Goal: Task Accomplishment & Management: Manage account settings

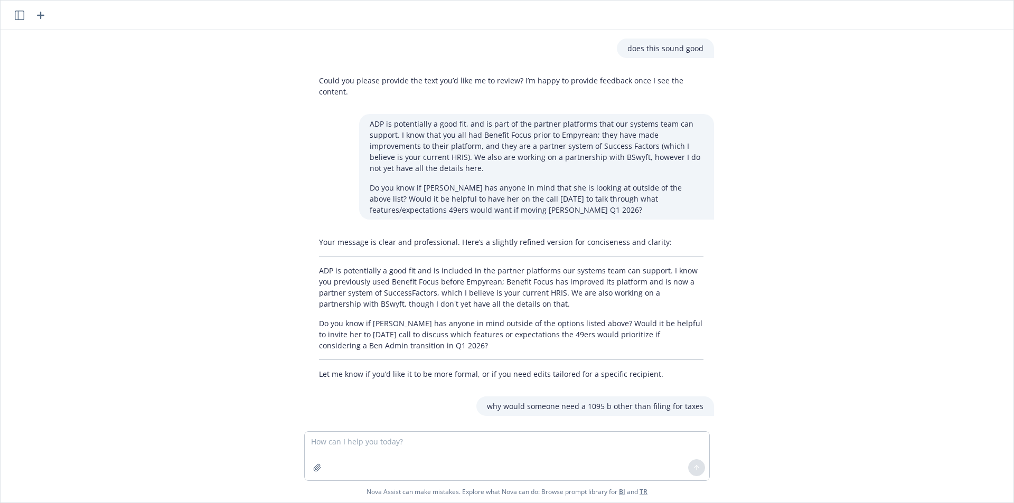
scroll to position [4258, 0]
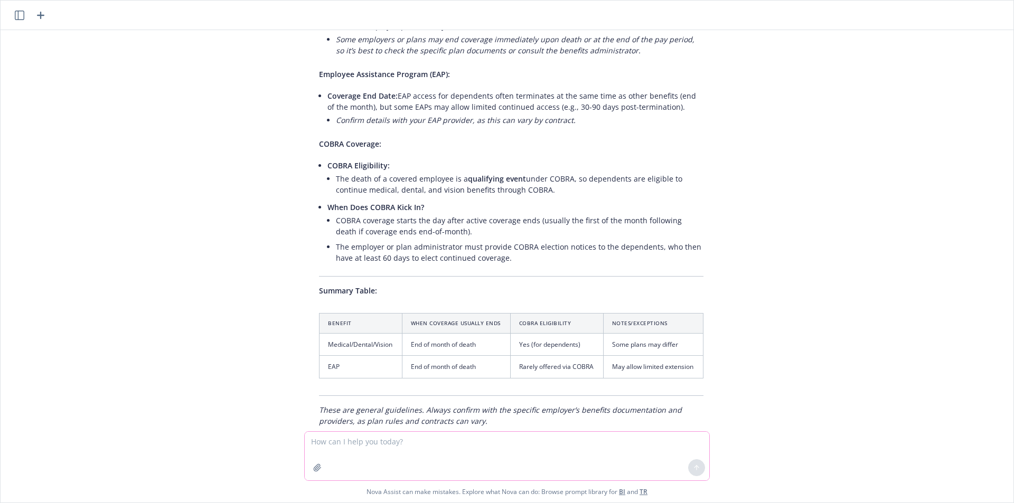
click at [508, 440] on textarea at bounding box center [507, 456] width 405 height 49
click at [479, 442] on textarea "what does this mean: want to see what impact the medical loss ratio" at bounding box center [507, 456] width 405 height 49
click at [472, 444] on textarea "what does this mean: want to see what impact the medical loss ratio" at bounding box center [507, 456] width 405 height 49
click at [474, 445] on textarea "what does this mean: want to see what impact to the medical loss ratio" at bounding box center [507, 456] width 405 height 49
type textarea "what does this mean: want to see what impact the large claims had to the medica…"
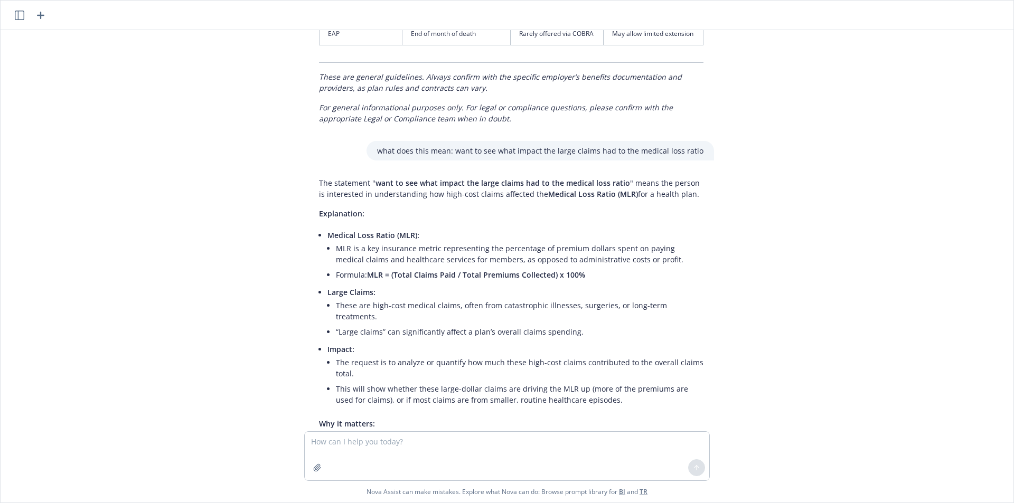
scroll to position [4668, 0]
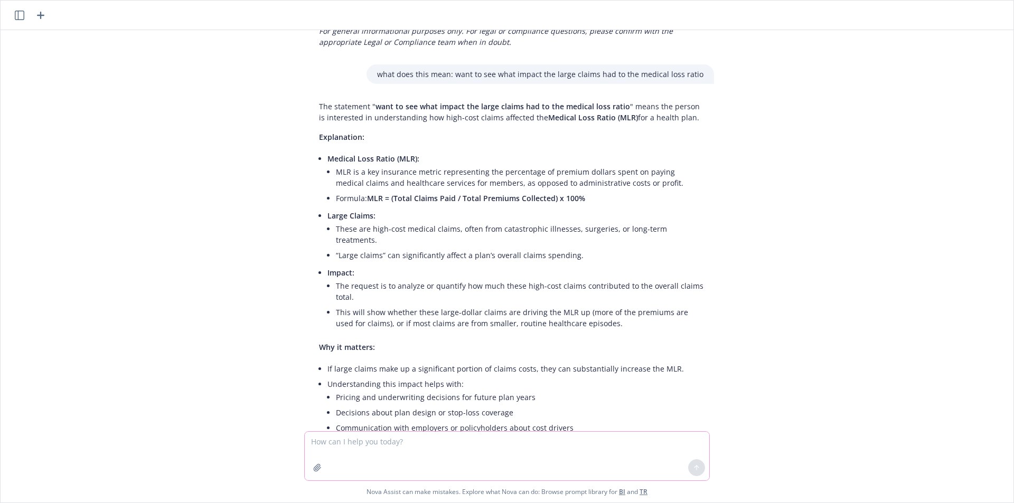
click at [403, 453] on textarea at bounding box center [507, 456] width 405 height 49
paste textarea "the impact the large claimants have on the Actual Expected Ratio is 6.6% lower …"
type textarea "do you think this answers that question appropriately?: the impact the large cl…"
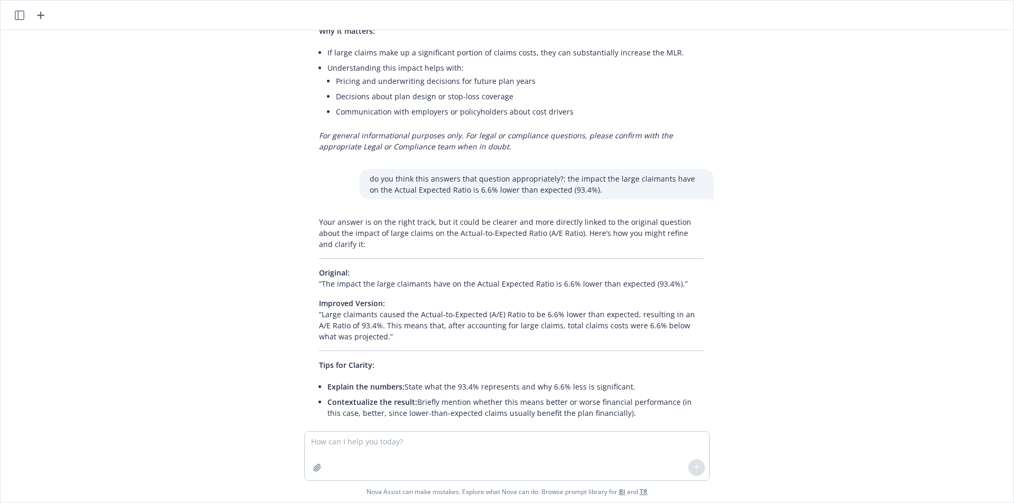
scroll to position [4985, 0]
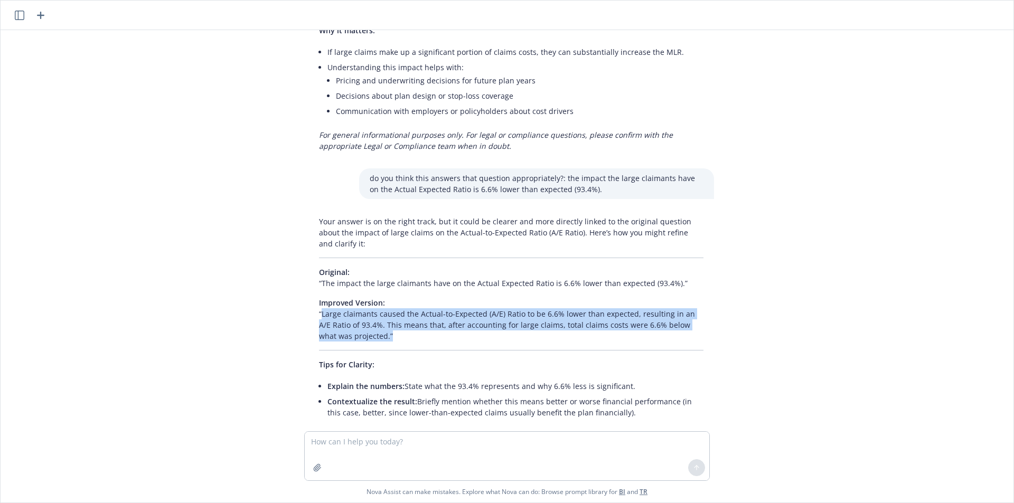
drag, startPoint x: 375, startPoint y: 257, endPoint x: 319, endPoint y: 241, distance: 58.3
click at [319, 297] on p "Improved Version: “Large claimants caused the Actual-to-Expected (A/E) Ratio to…" at bounding box center [511, 319] width 385 height 44
click at [414, 297] on p "Improved Version: “Large claimants caused the Actual-to-Expected (A/E) Ratio to…" at bounding box center [511, 319] width 385 height 44
click at [368, 297] on p "Improved Version: “Large claimants caused the Actual-to-Expected (A/E) Ratio to…" at bounding box center [511, 319] width 385 height 44
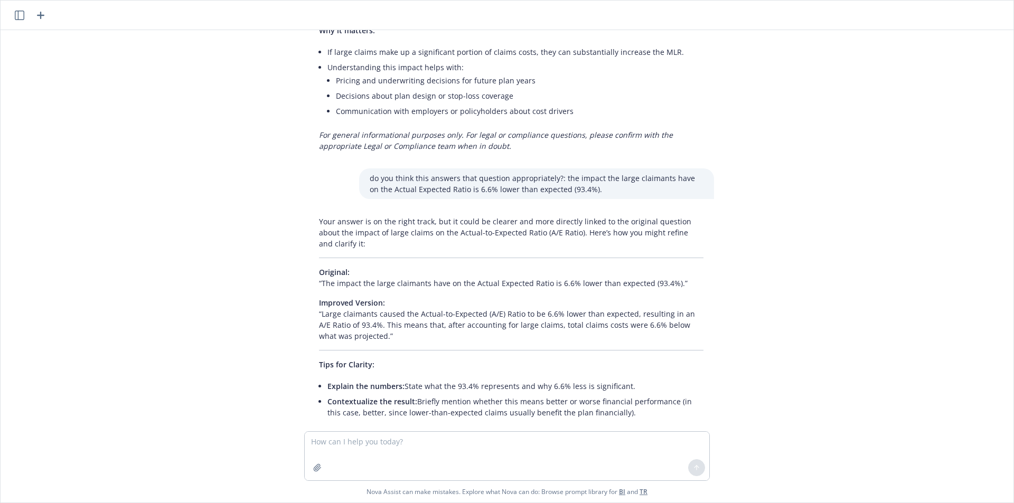
drag, startPoint x: 407, startPoint y: 264, endPoint x: 394, endPoint y: 258, distance: 14.7
click at [407, 297] on p "Improved Version: “Large claimants caused the Actual-to-Expected (A/E) Ratio to…" at bounding box center [511, 319] width 385 height 44
click at [389, 297] on p "Improved Version: “Large claimants caused the Actual-to-Expected (A/E) Ratio to…" at bounding box center [511, 319] width 385 height 44
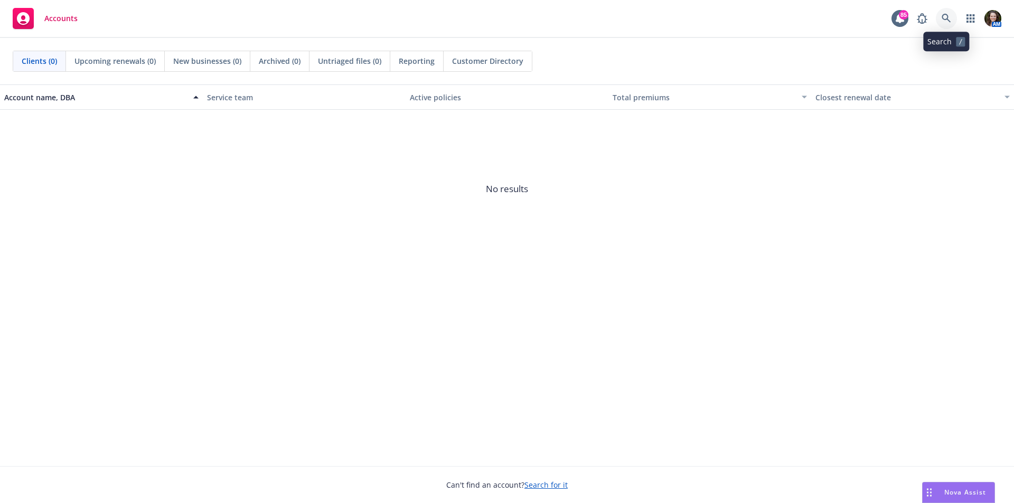
click at [948, 20] on icon at bounding box center [947, 19] width 10 height 10
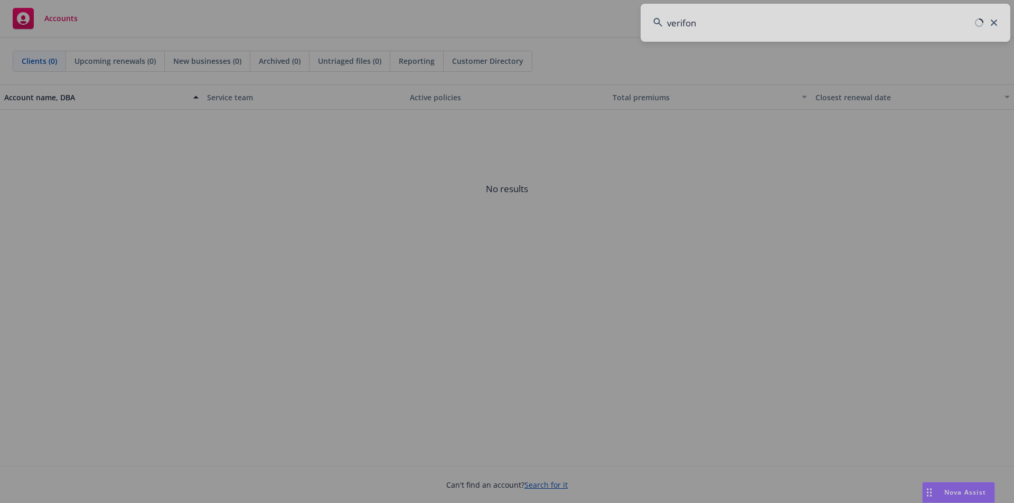
type input "verifone"
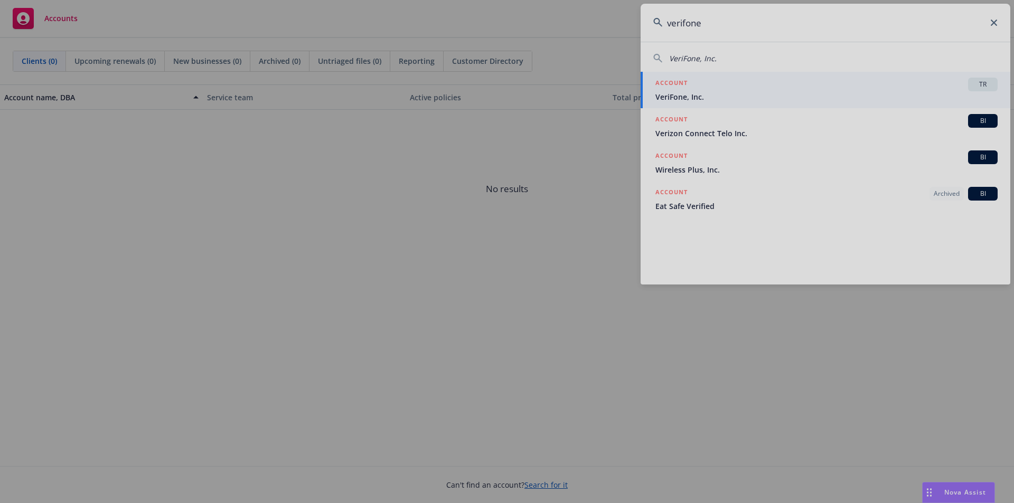
click at [747, 93] on div at bounding box center [507, 251] width 1014 height 503
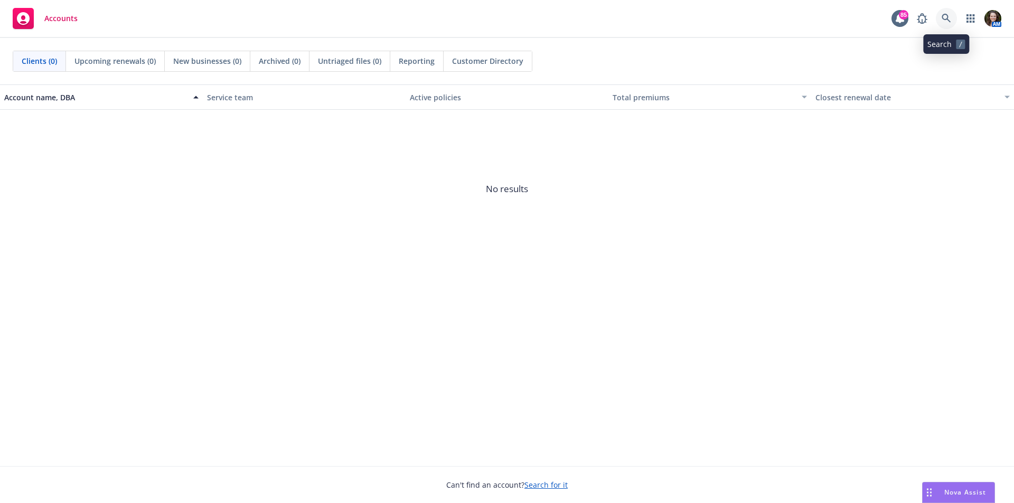
click at [949, 18] on icon at bounding box center [947, 19] width 10 height 10
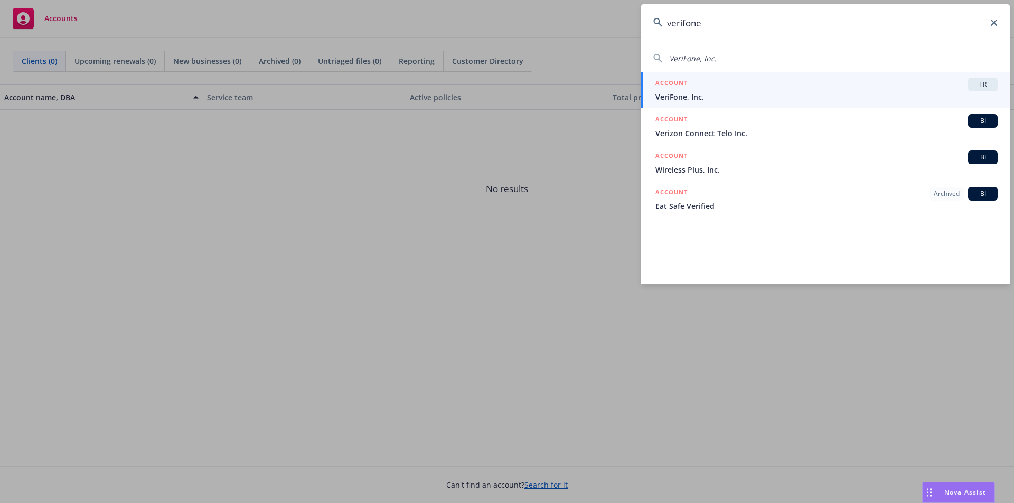
type input "verifone"
click at [714, 88] on div "ACCOUNT TR" at bounding box center [827, 85] width 342 height 14
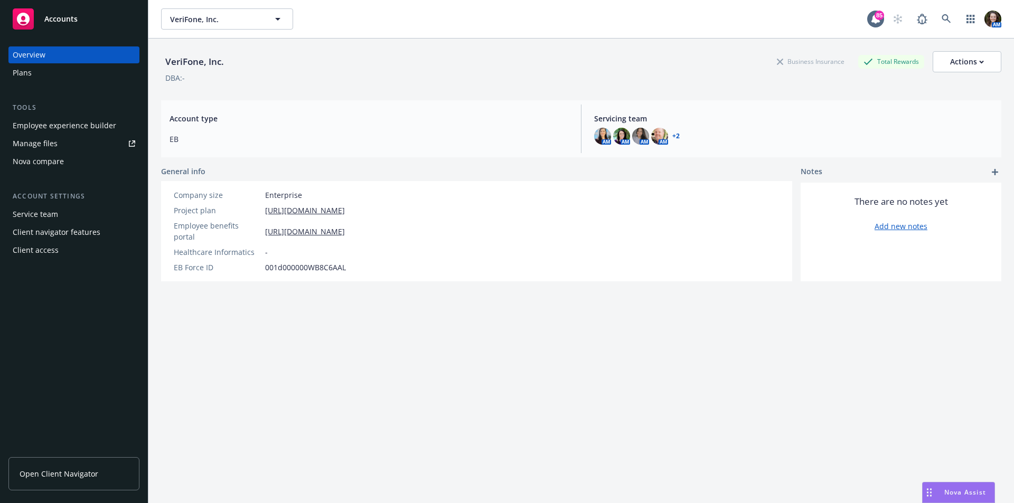
click at [79, 474] on span "Open Client Navigator" at bounding box center [59, 474] width 79 height 11
click at [53, 145] on div "Manage files" at bounding box center [35, 143] width 45 height 17
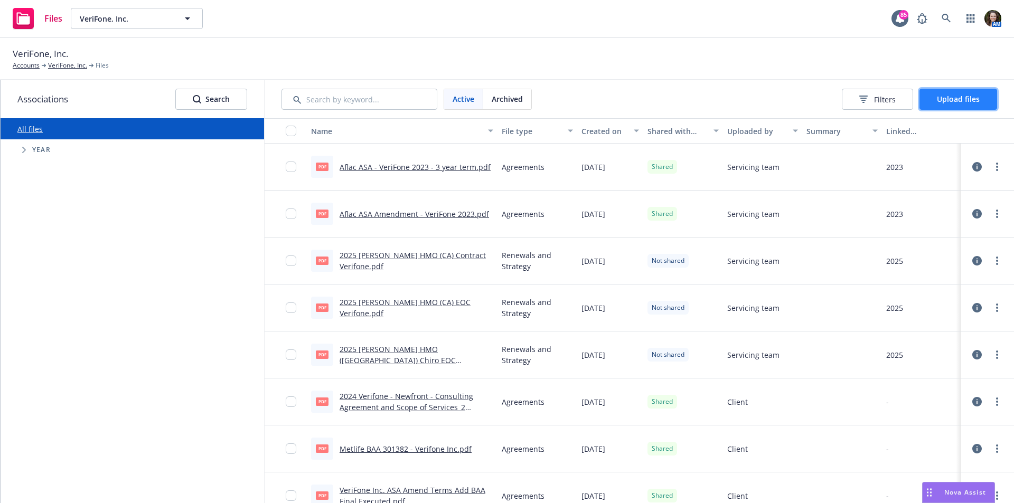
click at [962, 98] on span "Upload files" at bounding box center [958, 99] width 43 height 10
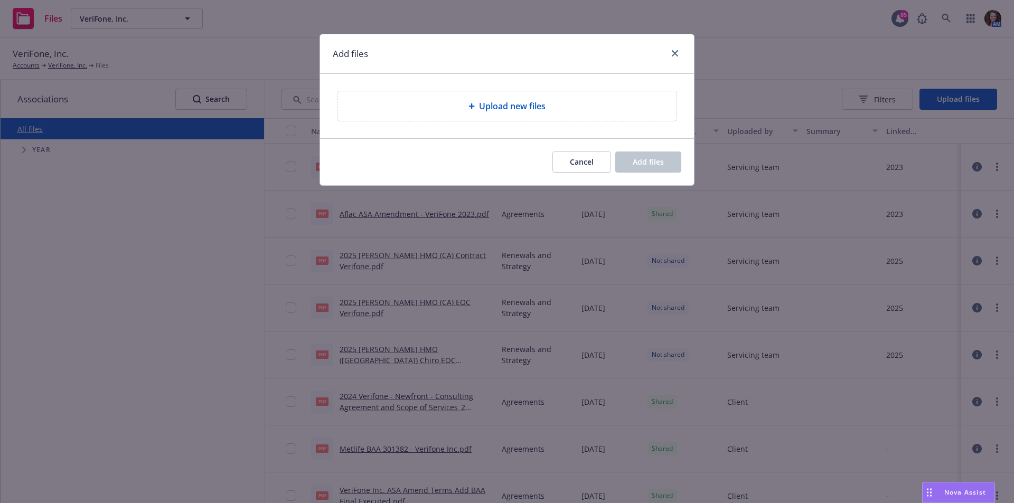
click at [542, 106] on span "Upload new files" at bounding box center [512, 106] width 67 height 13
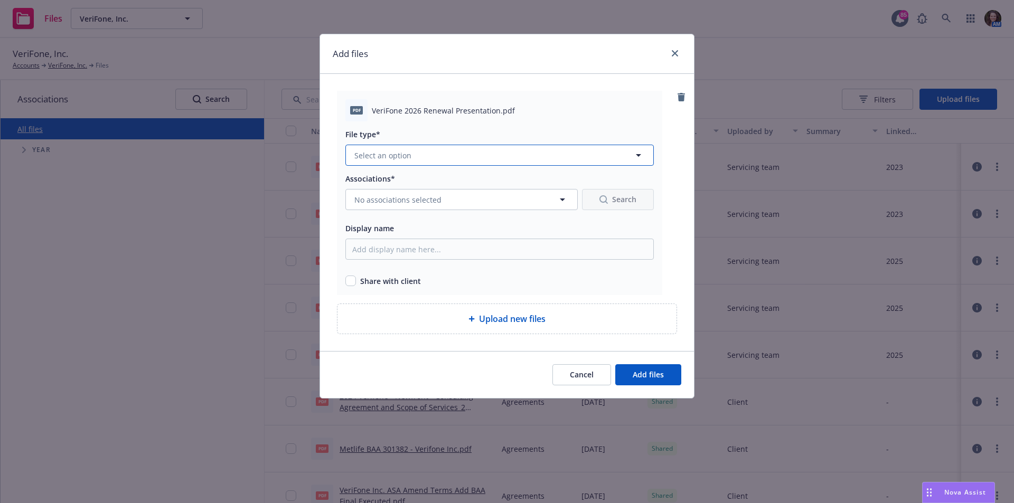
click at [435, 152] on button "Select an option" at bounding box center [500, 155] width 309 height 21
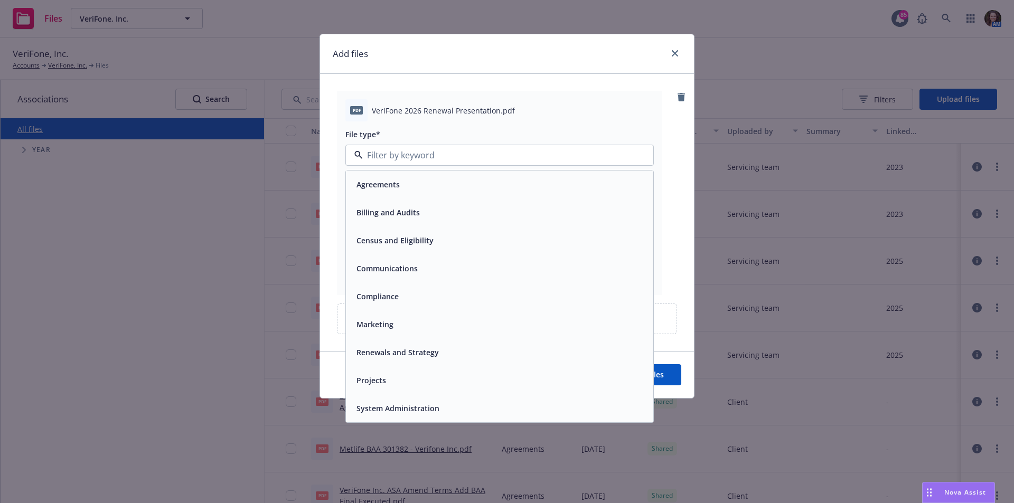
click at [395, 351] on span "Renewals and Strategy" at bounding box center [398, 352] width 82 height 11
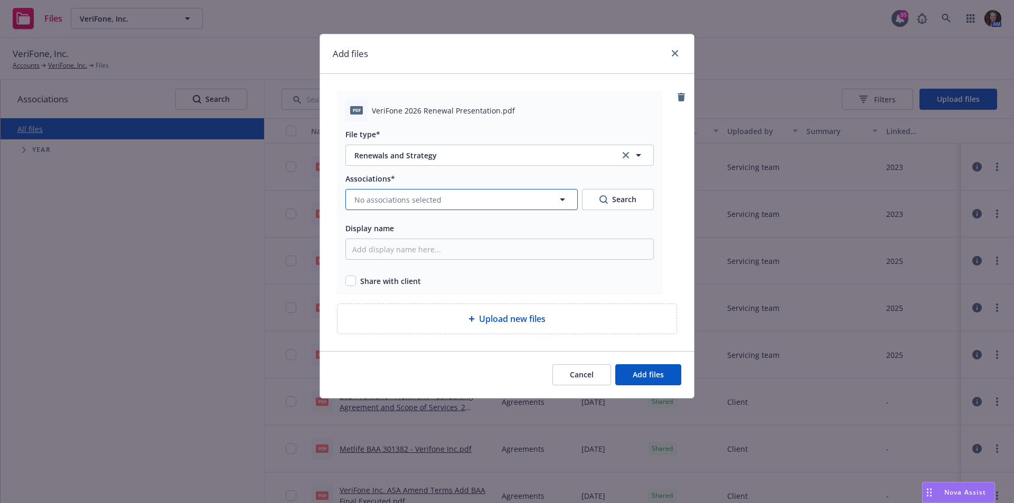
click at [409, 197] on span "No associations selected" at bounding box center [397, 199] width 87 height 11
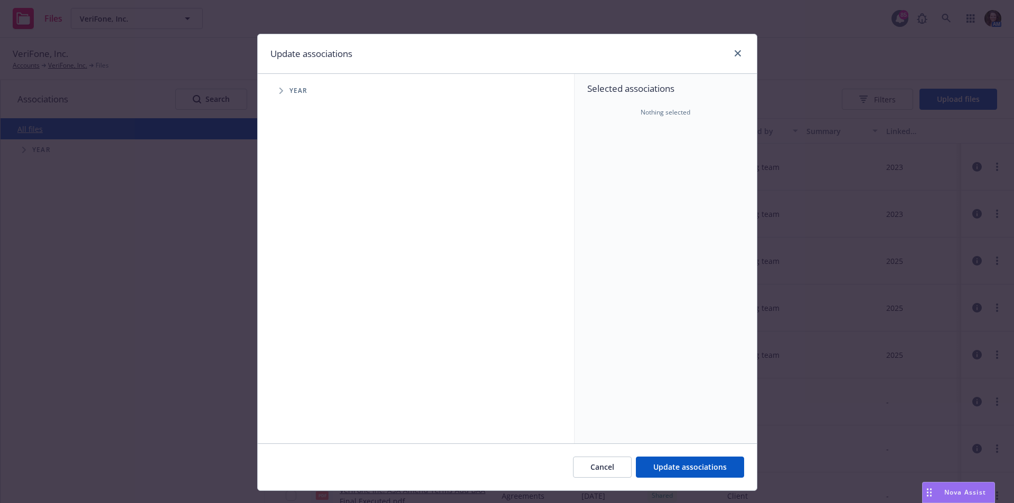
click at [279, 89] on icon "Tree Example" at bounding box center [281, 91] width 4 height 6
click at [305, 260] on input "Tree Example" at bounding box center [308, 260] width 11 height 11
checkbox input "true"
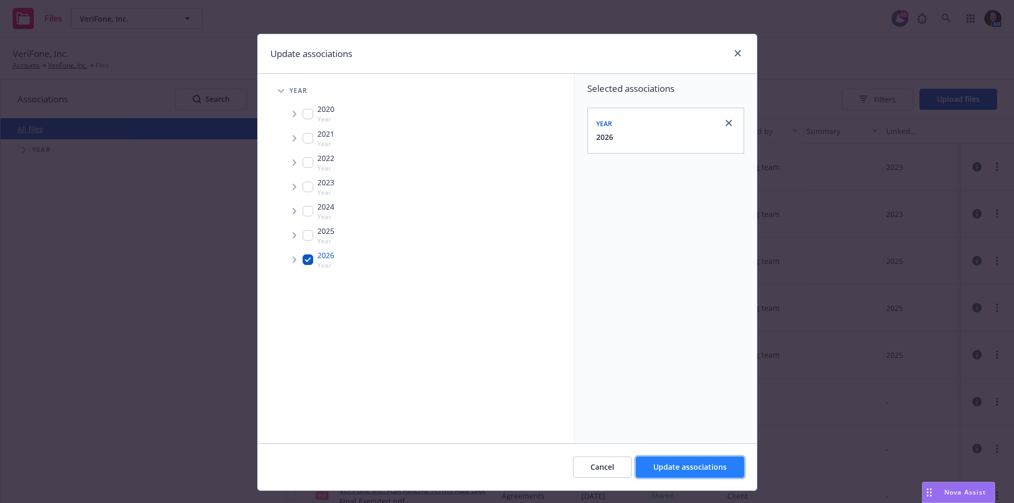
click at [717, 466] on span "Update associations" at bounding box center [690, 467] width 73 height 10
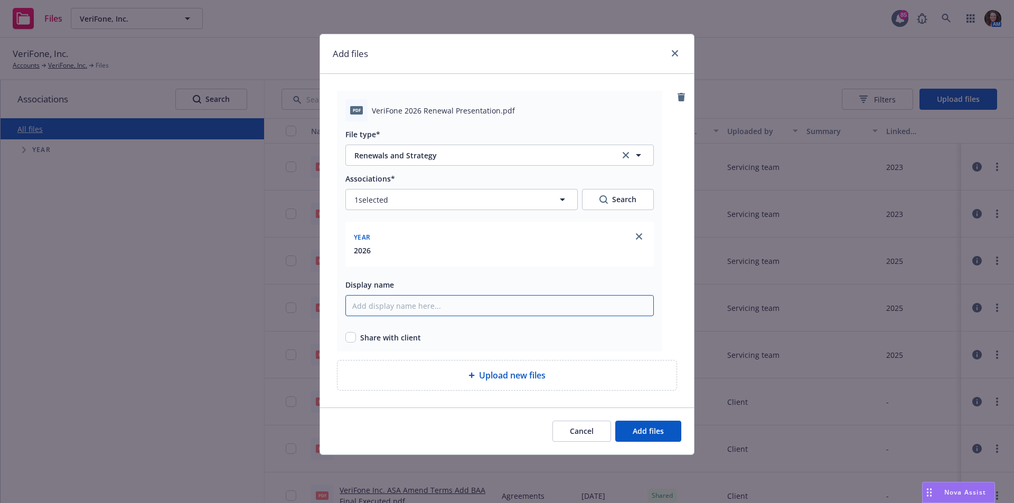
click at [468, 301] on input "Display name" at bounding box center [500, 305] width 309 height 21
click at [462, 305] on input "Display name" at bounding box center [500, 305] width 309 height 21
type input "2026 VeriFone Benefits Renewal Presentation [DATE]"
click at [351, 337] on input "checkbox" at bounding box center [351, 337] width 11 height 11
checkbox input "true"
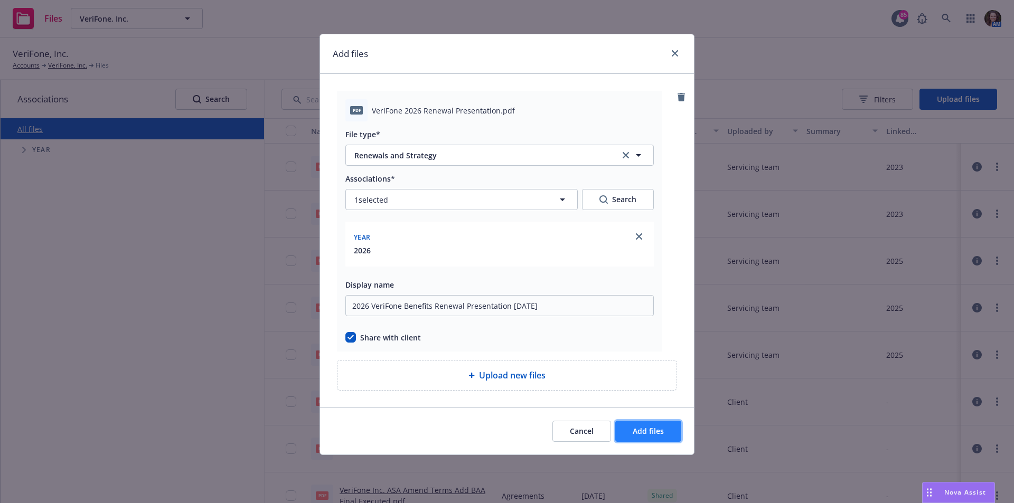
click at [647, 431] on span "Add files" at bounding box center [648, 431] width 31 height 10
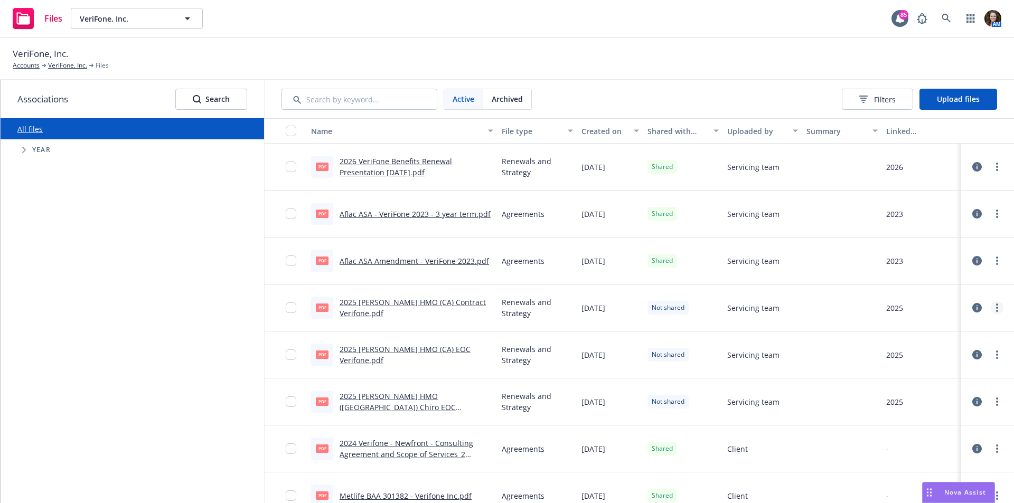
click at [995, 306] on link "more" at bounding box center [997, 308] width 13 height 13
click at [969, 326] on link "Share with client" at bounding box center [942, 329] width 105 height 21
click at [991, 350] on link "more" at bounding box center [997, 355] width 13 height 13
click at [962, 378] on link "Share with client" at bounding box center [942, 376] width 105 height 21
click at [996, 401] on icon "more" at bounding box center [997, 402] width 2 height 8
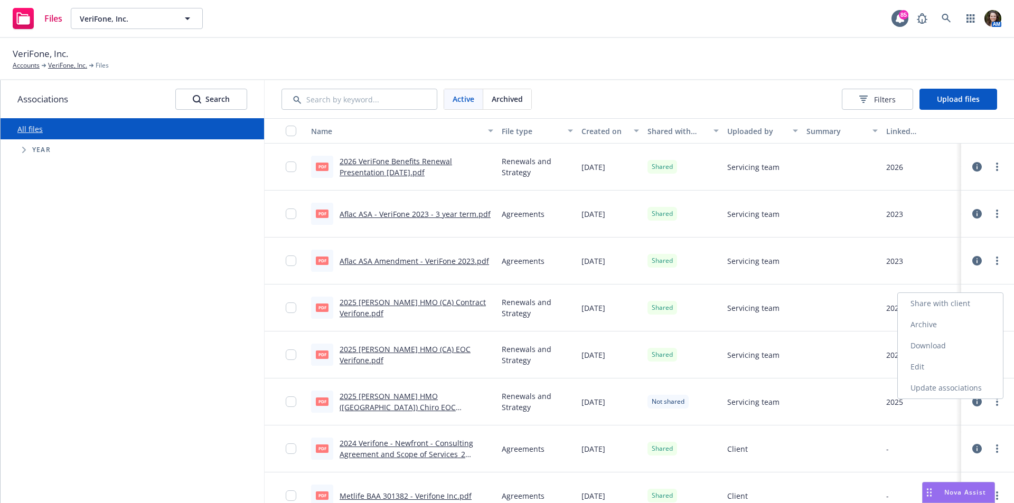
click at [948, 304] on link "Share with client" at bounding box center [950, 303] width 105 height 21
